Goal: Task Accomplishment & Management: Complete application form

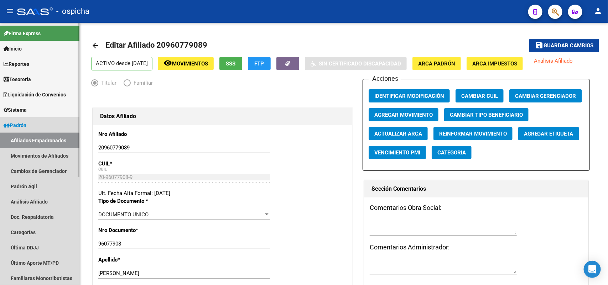
click at [25, 140] on link "Afiliados Empadronados" at bounding box center [39, 140] width 79 height 15
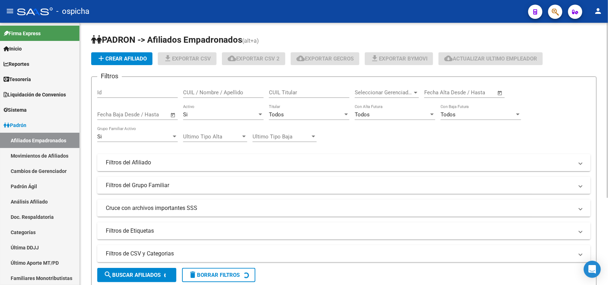
click at [204, 87] on div "CUIL / Nombre / Apellido" at bounding box center [223, 90] width 81 height 15
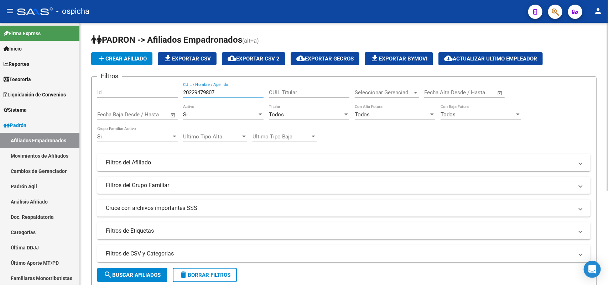
click at [209, 94] on input "20229479807" at bounding box center [223, 92] width 81 height 6
type input "20229479807"
click at [139, 279] on button "search Buscar Afiliados" at bounding box center [132, 275] width 70 height 14
click at [127, 61] on button "add Crear Afiliado" at bounding box center [121, 58] width 61 height 13
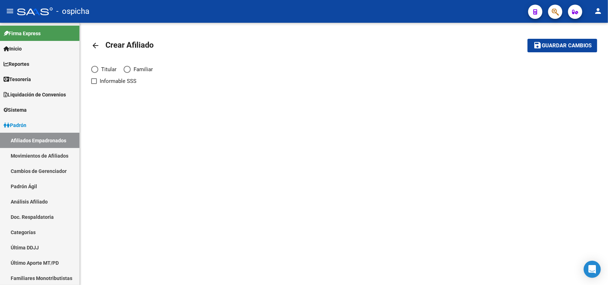
click at [103, 71] on span "Titular" at bounding box center [107, 70] width 18 height 8
click at [98, 71] on input "Titular" at bounding box center [94, 69] width 7 height 7
radio input "true"
checkbox input "true"
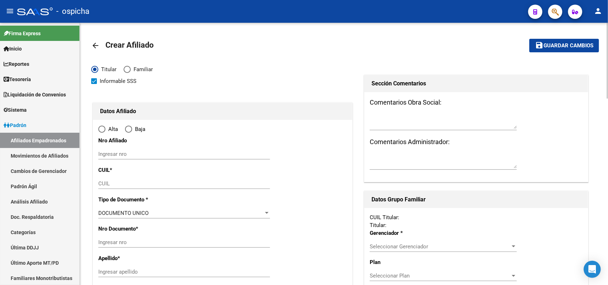
radio input "true"
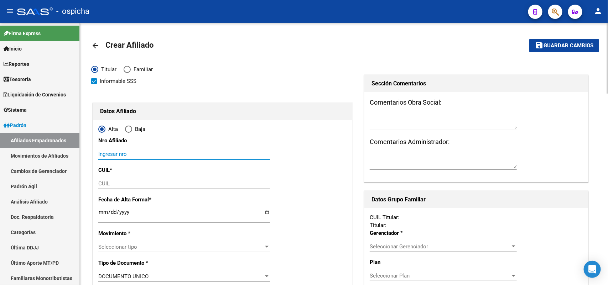
click at [121, 151] on input "Ingresar nro" at bounding box center [184, 154] width 172 height 6
paste input "20229479807"
type input "20229479807"
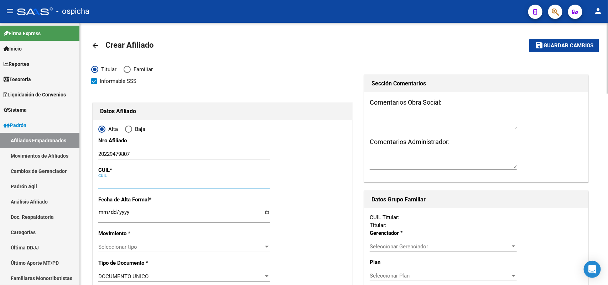
click at [132, 183] on input "CUIL" at bounding box center [184, 184] width 172 height 6
paste input "20-22947980-7"
type input "20-22947980-7"
type input "22947980"
type input "[PERSON_NAME]"
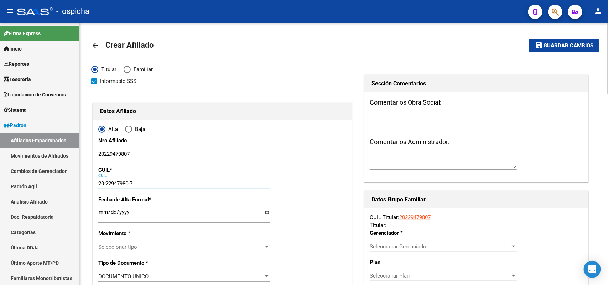
type input "[PERSON_NAME]"
type input "[DATE]"
type input "[GEOGRAPHIC_DATA][PERSON_NAME]"
type input "1754"
type input "SARRATEA"
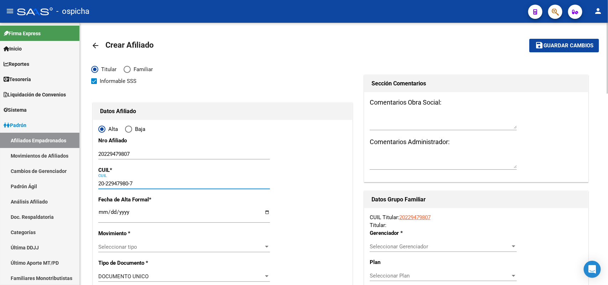
type input "411"
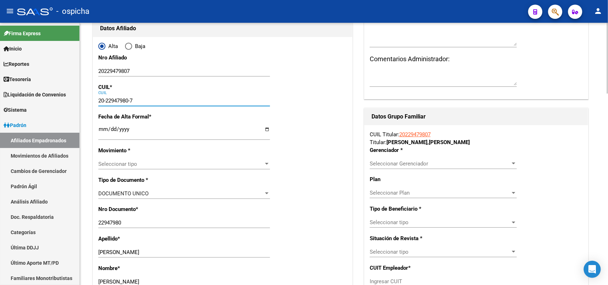
scroll to position [89, 0]
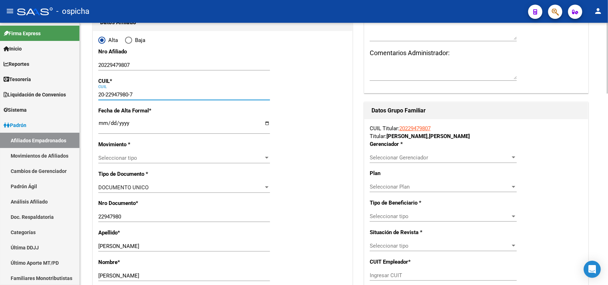
type input "20-22947980-7"
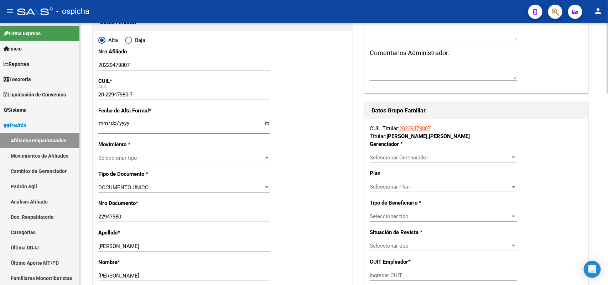
click at [105, 123] on input "Ingresar fecha" at bounding box center [184, 125] width 172 height 11
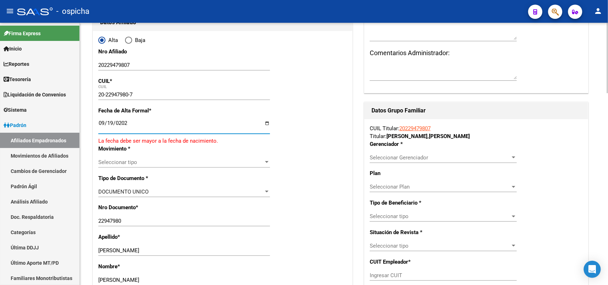
type input "[DATE]"
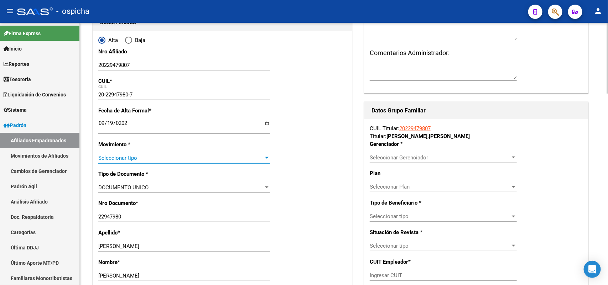
click at [129, 160] on span "Seleccionar tipo" at bounding box center [180, 158] width 165 height 6
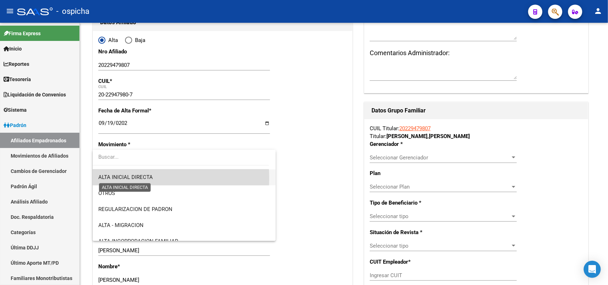
click at [130, 178] on span "ALTA INICIAL DIRECTA" at bounding box center [125, 177] width 55 height 6
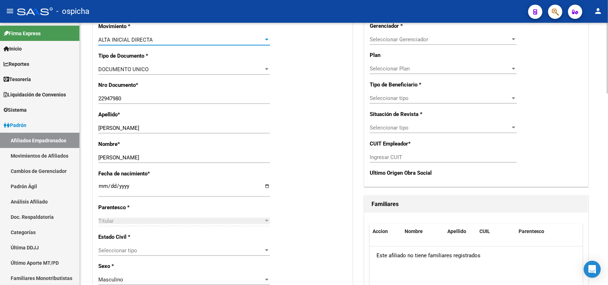
scroll to position [223, 0]
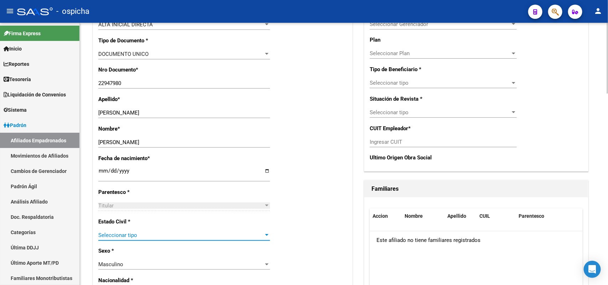
click at [123, 234] on span "Seleccionar tipo" at bounding box center [180, 235] width 165 height 6
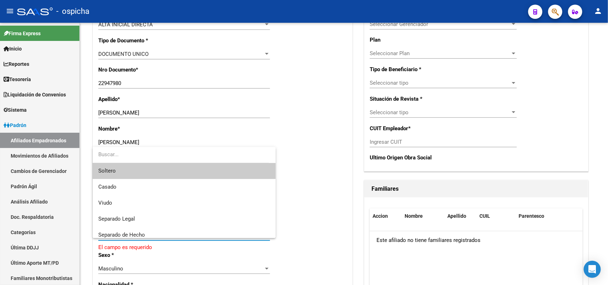
click at [116, 169] on span "Soltero" at bounding box center [183, 171] width 171 height 16
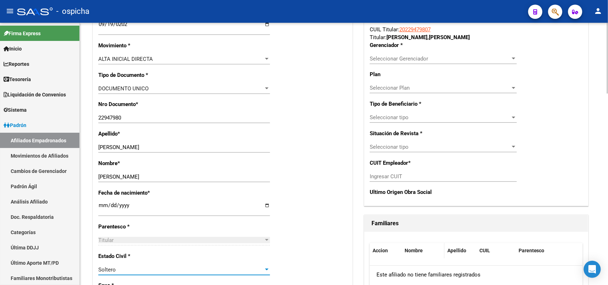
scroll to position [134, 0]
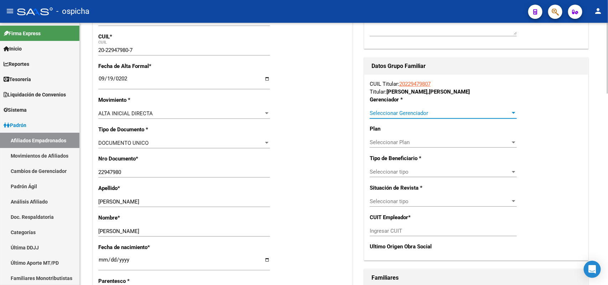
click at [403, 111] on span "Seleccionar Gerenciador" at bounding box center [440, 113] width 141 height 6
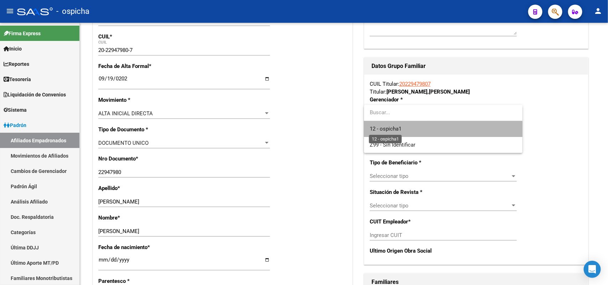
click at [384, 130] on span "12 - ospicha1" at bounding box center [386, 129] width 32 height 6
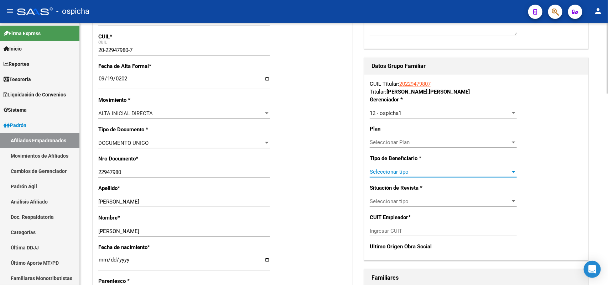
click at [387, 174] on span "Seleccionar tipo" at bounding box center [440, 172] width 141 height 6
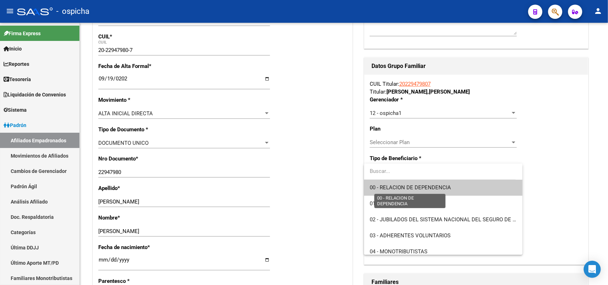
click at [386, 188] on span "00 - RELACION DE DEPENDENCIA" at bounding box center [410, 188] width 81 height 6
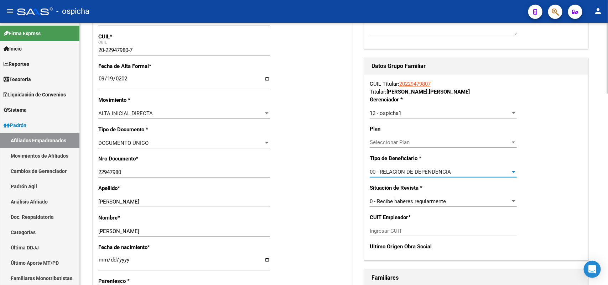
click at [393, 236] on div "Ingresar CUIT" at bounding box center [443, 231] width 147 height 11
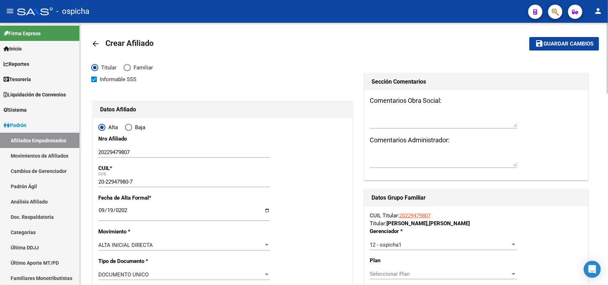
scroll to position [0, 0]
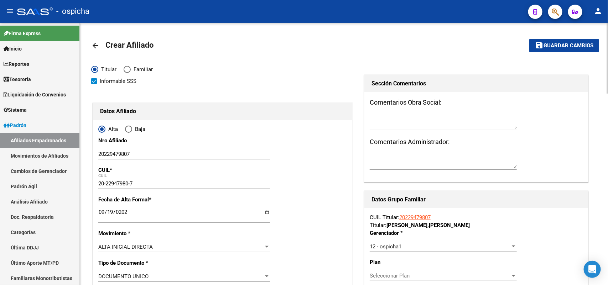
type input "33-71741986-9"
click at [564, 41] on button "save Guardar cambios" at bounding box center [564, 45] width 70 height 13
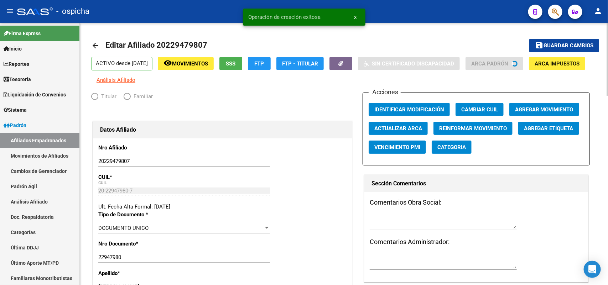
radio input "true"
type input "33-71741986-9"
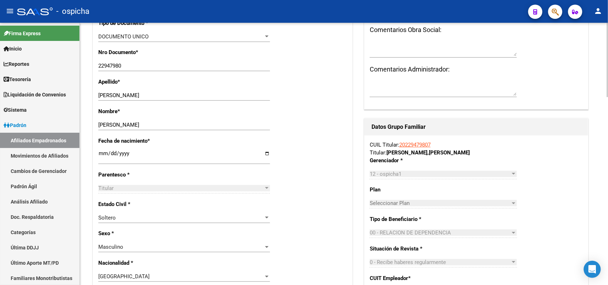
scroll to position [356, 0]
